Goal: Task Accomplishment & Management: Complete application form

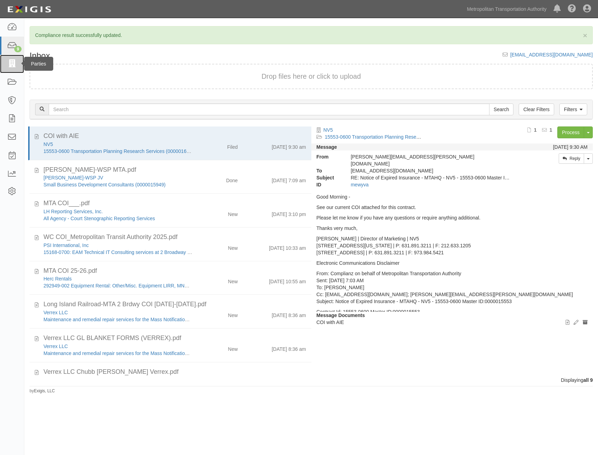
click at [7, 67] on icon at bounding box center [12, 64] width 10 height 8
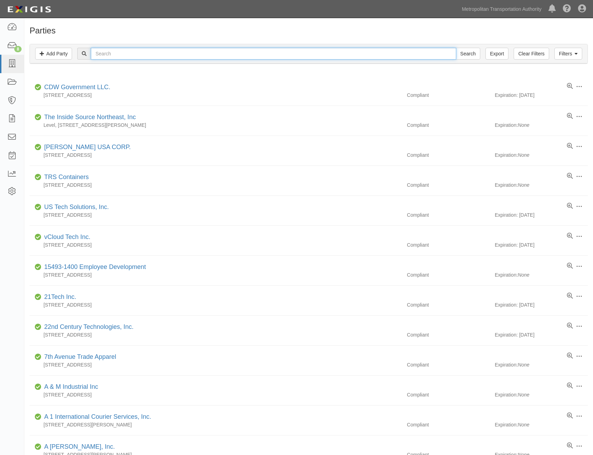
click at [275, 55] on input "text" at bounding box center [273, 54] width 365 height 12
type input "national"
click at [456, 48] on input "Search" at bounding box center [468, 54] width 24 height 12
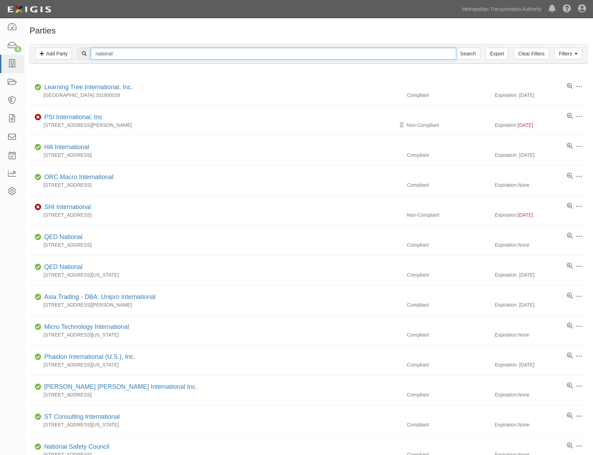
click at [227, 48] on input "national" at bounding box center [273, 54] width 365 height 12
type input "national business"
click at [456, 48] on input "Search" at bounding box center [468, 54] width 24 height 12
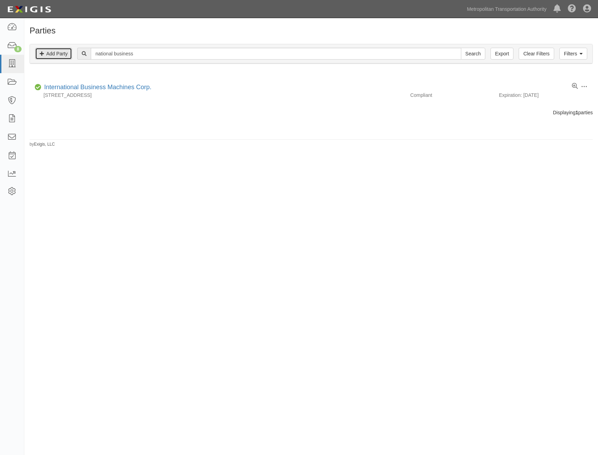
click at [61, 57] on link "Add Party" at bounding box center [53, 54] width 37 height 12
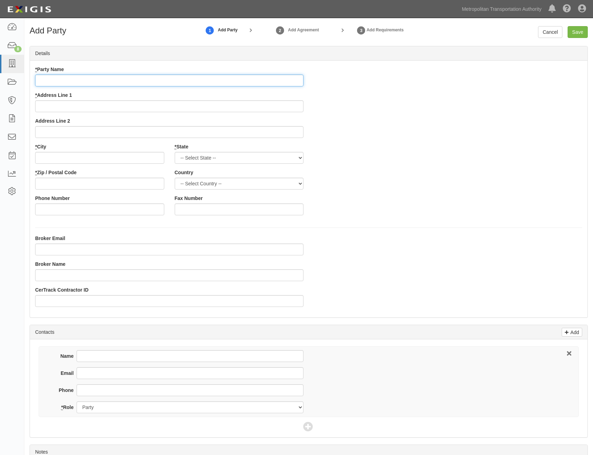
click at [244, 86] on input "* Party Name" at bounding box center [169, 81] width 268 height 12
type input "National Business Furniture"
click at [17, 47] on div "8" at bounding box center [17, 49] width 7 height 6
